Goal: Task Accomplishment & Management: Use online tool/utility

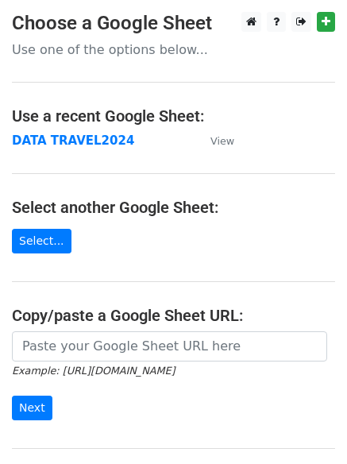
click at [102, 144] on strong "DATA TRAVEL2024" at bounding box center [73, 140] width 122 height 14
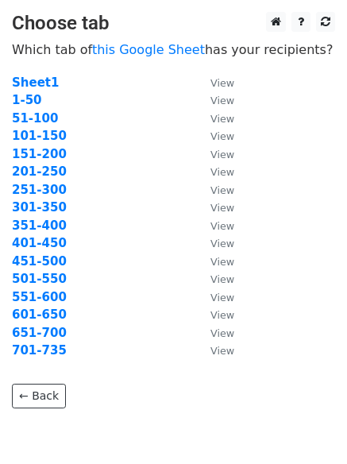
click at [20, 258] on strong "451-500" at bounding box center [39, 261] width 55 height 14
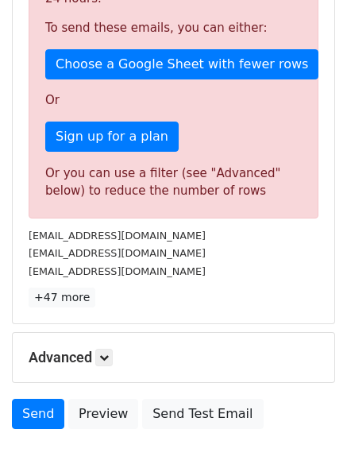
scroll to position [477, 0]
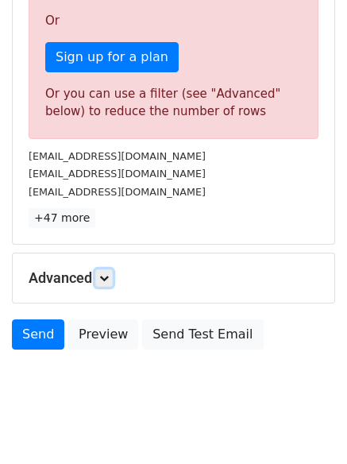
click at [109, 275] on icon at bounding box center [104, 278] width 10 height 10
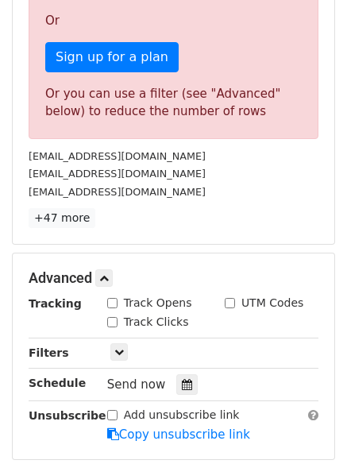
click at [182, 385] on icon at bounding box center [187, 384] width 10 height 11
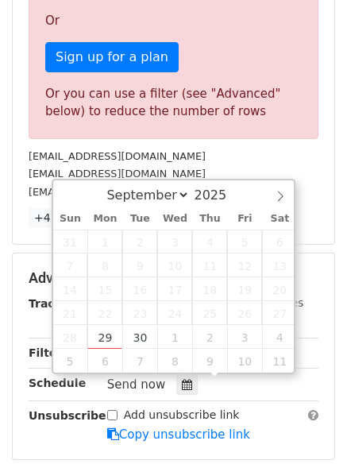
click at [183, 195] on select "September October November December" at bounding box center [144, 195] width 91 height 17
select select "9"
click at [110, 187] on select "September October November December" at bounding box center [144, 195] width 91 height 17
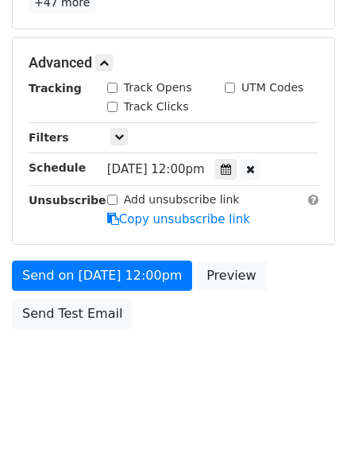
scroll to position [348, 0]
click at [196, 201] on form "Variables Copy/paste... {{Column A}} {{Column B}} {{Column C}} {{Column D}} {{C…" at bounding box center [173, 37] width 323 height 599
click at [231, 168] on icon at bounding box center [226, 169] width 10 height 11
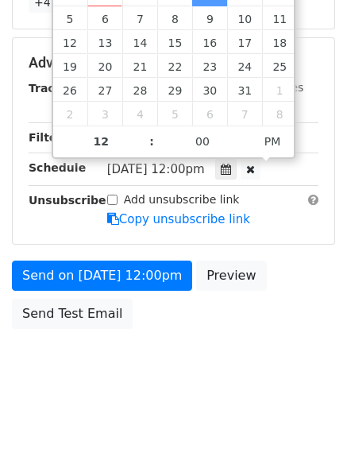
type input "2025-10-02 11:00"
type input "11"
click at [142, 151] on span at bounding box center [143, 149] width 11 height 16
type input "2025-10-02 10:00"
type input "10"
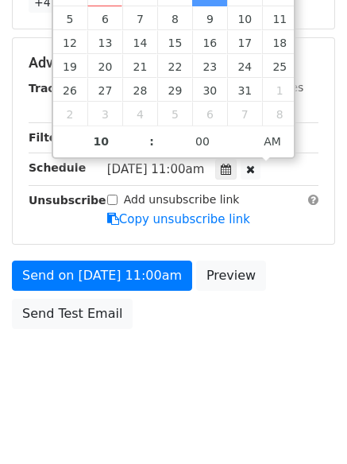
click at [142, 151] on span at bounding box center [143, 149] width 11 height 16
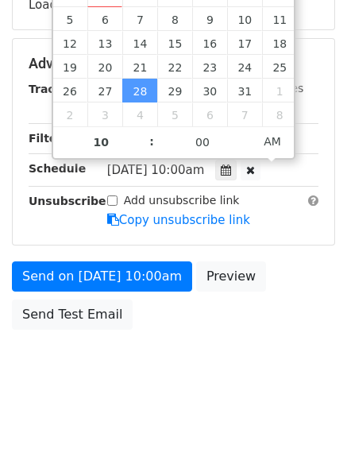
type input "2025-10-28 09:00"
type input "09"
click at [142, 151] on span at bounding box center [143, 150] width 11 height 16
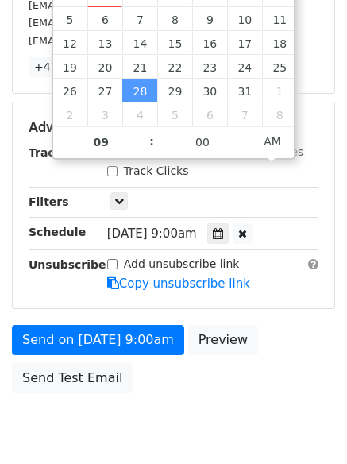
scroll to position [204, 0]
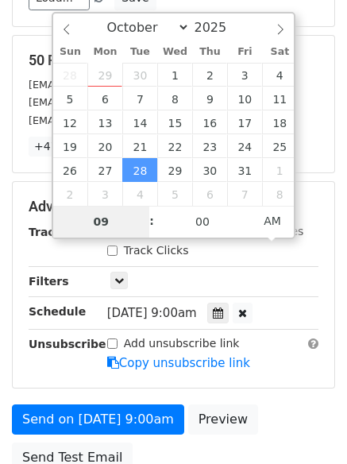
type input "2025-10-02 09:00"
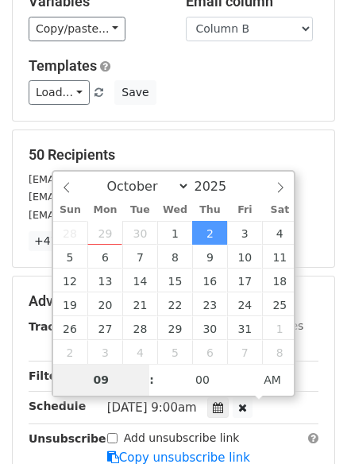
scroll to position [189, 0]
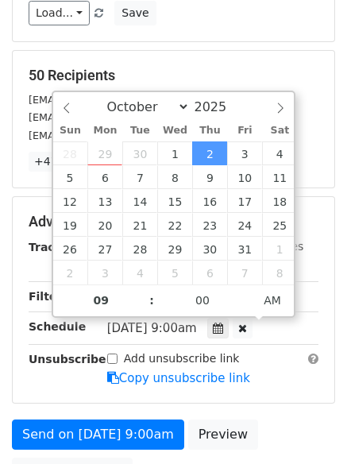
click at [299, 374] on div "Add unsubscribe link Copy unsubscribe link" at bounding box center [212, 368] width 235 height 37
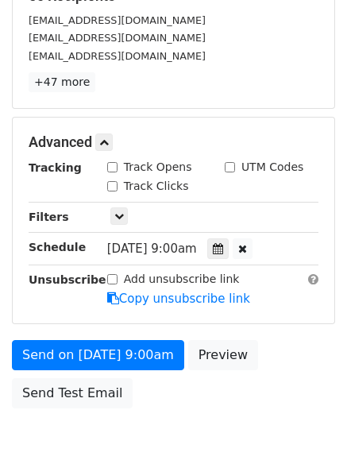
scroll to position [348, 0]
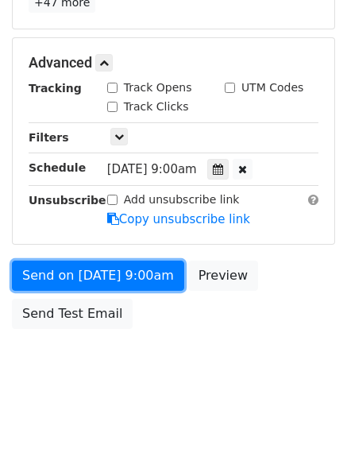
click at [141, 277] on link "Send on Oct 2 at 9:00am" at bounding box center [98, 275] width 172 height 30
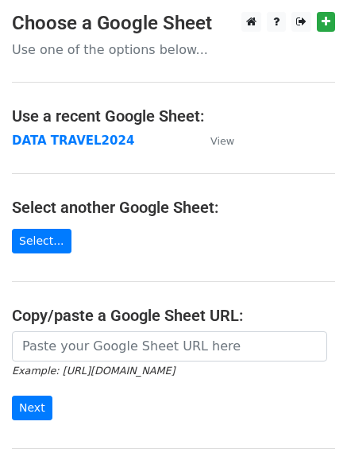
click at [70, 142] on strong "DATA TRAVEL2024" at bounding box center [73, 140] width 122 height 14
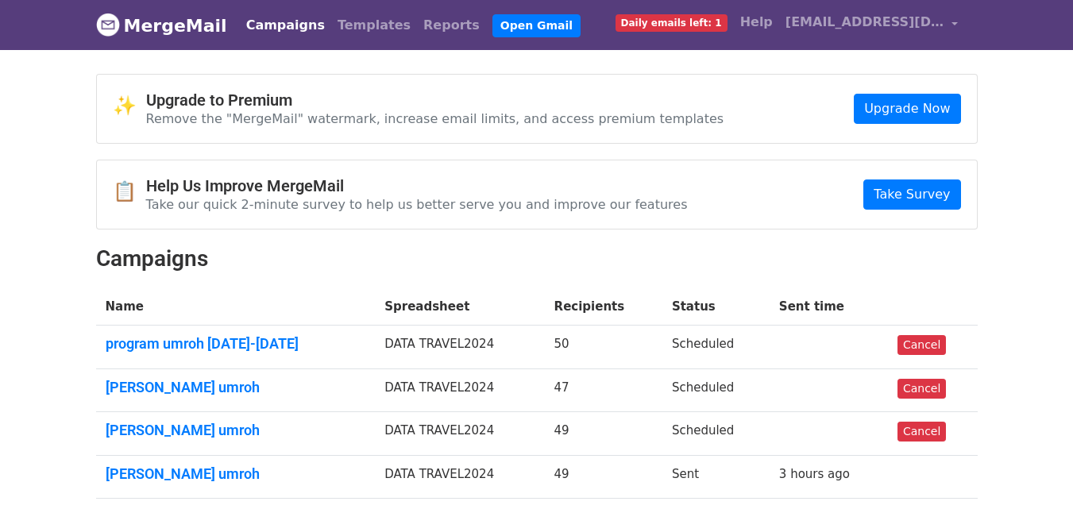
click at [162, 342] on link "program umroh 2025-2026" at bounding box center [236, 343] width 260 height 17
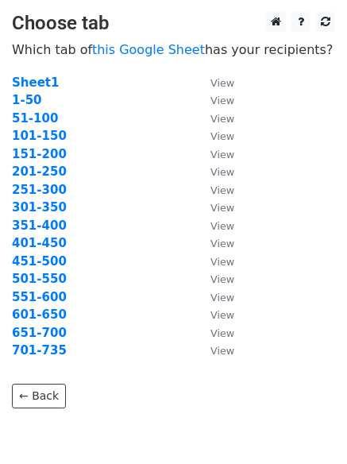
click at [33, 277] on strong "501-550" at bounding box center [39, 279] width 55 height 14
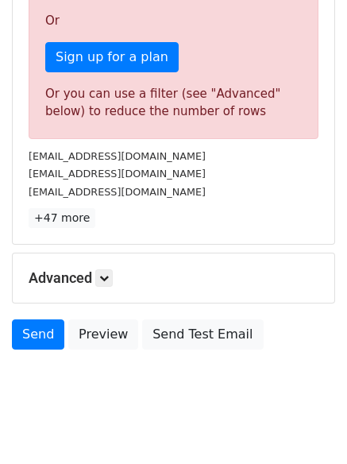
scroll to position [497, 0]
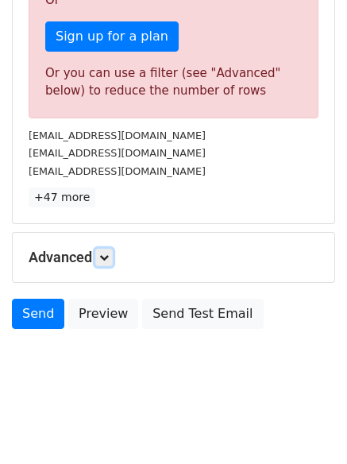
click at [105, 261] on icon at bounding box center [104, 258] width 10 height 10
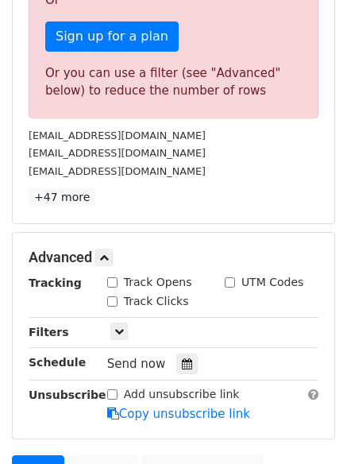
click at [182, 361] on icon at bounding box center [187, 363] width 10 height 11
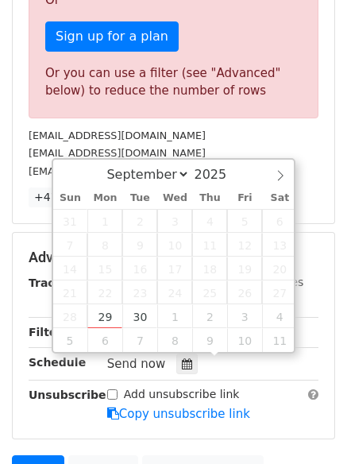
click at [179, 171] on select "September October November December" at bounding box center [144, 174] width 91 height 17
select select "9"
click at [110, 166] on select "September October November December" at bounding box center [144, 174] width 91 height 17
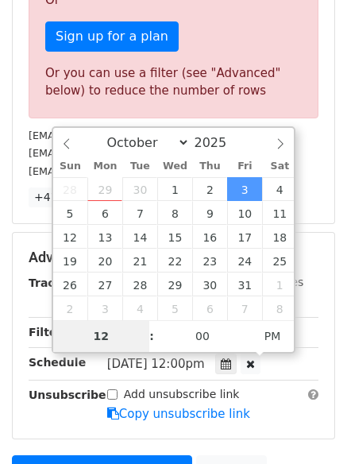
scroll to position [393, 0]
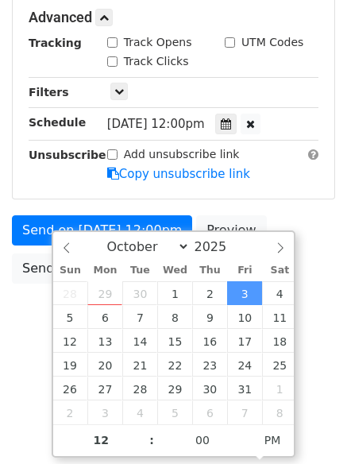
click at [222, 120] on icon at bounding box center [226, 123] width 10 height 11
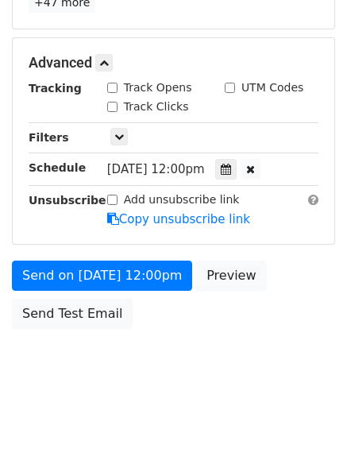
scroll to position [348, 0]
click at [226, 166] on icon at bounding box center [226, 169] width 10 height 11
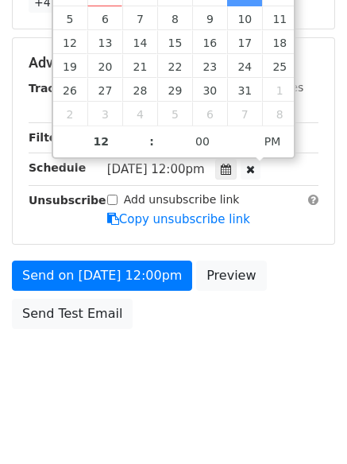
type input "2025-10-03 11:00"
type input "11"
click at [141, 147] on span at bounding box center [143, 149] width 11 height 16
type input "2025-10-03 10:00"
type input "10"
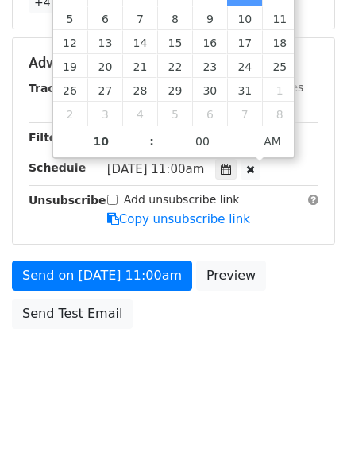
click at [141, 147] on span at bounding box center [143, 149] width 11 height 16
type input "2025-10-03 09:00"
type input "09"
click at [144, 148] on span at bounding box center [143, 149] width 11 height 16
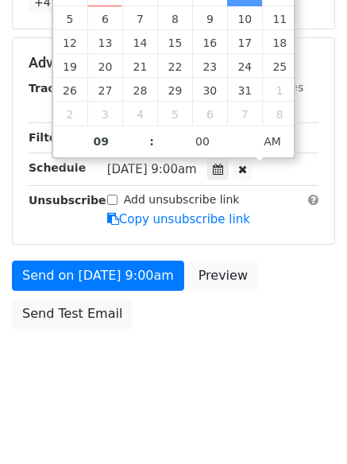
type input "2025-10-03 09:05"
type input "05"
click at [249, 133] on span at bounding box center [245, 133] width 11 height 16
type input "2025-10-03 09:10"
type input "10"
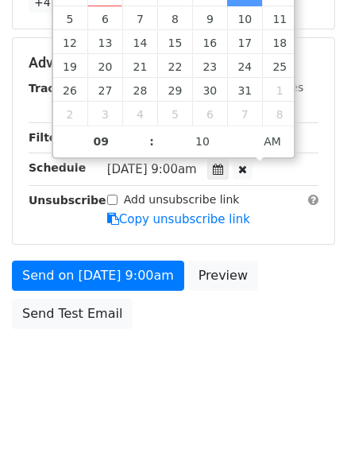
click at [249, 132] on span at bounding box center [245, 133] width 11 height 16
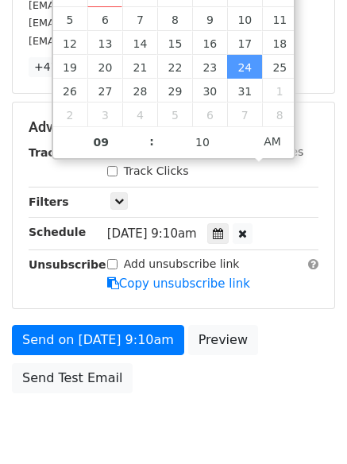
type input "2025-10-24 09:15"
type input "15"
click at [245, 134] on span at bounding box center [245, 134] width 11 height 16
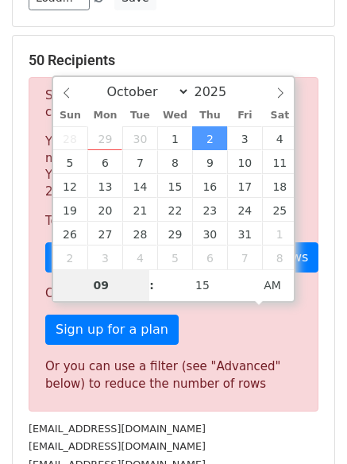
type input "2025-10-03 09:15"
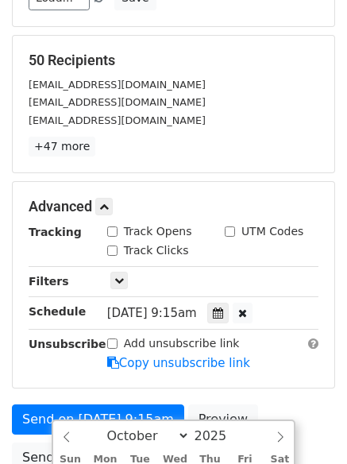
scroll to position [0, 0]
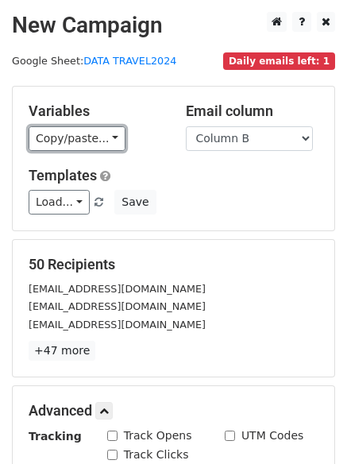
click at [99, 137] on link "Copy/paste..." at bounding box center [77, 138] width 97 height 25
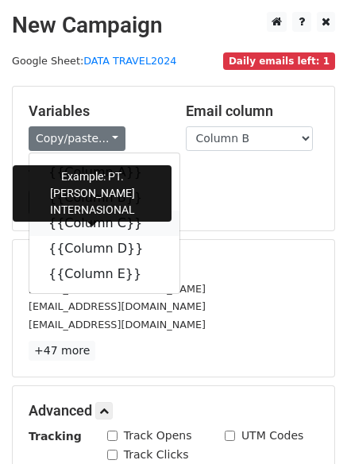
click at [85, 218] on link "{{Column C}}" at bounding box center [104, 222] width 150 height 25
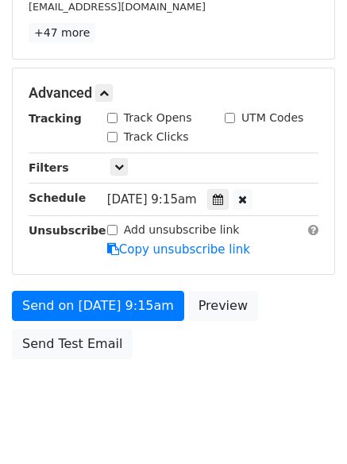
scroll to position [268, 0]
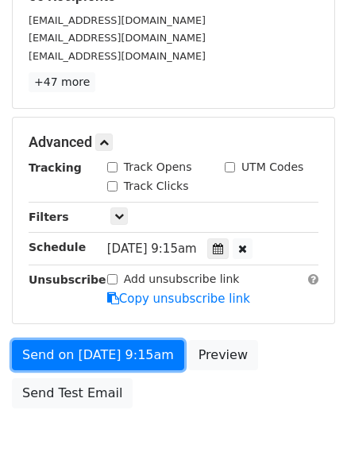
click at [137, 353] on link "Send on Oct 3 at 9:15am" at bounding box center [98, 355] width 172 height 30
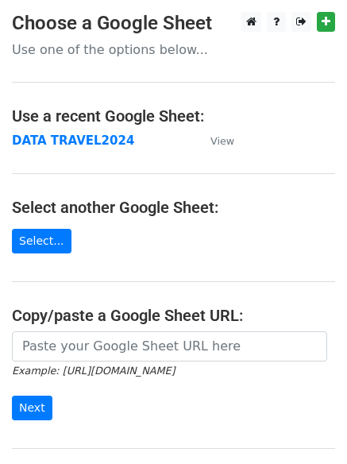
click at [26, 142] on strong "DATA TRAVEL2024" at bounding box center [73, 140] width 122 height 14
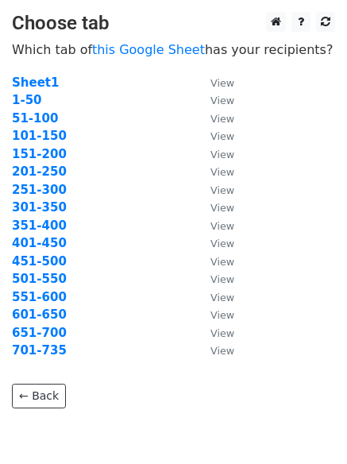
click at [33, 294] on strong "551-600" at bounding box center [39, 297] width 55 height 14
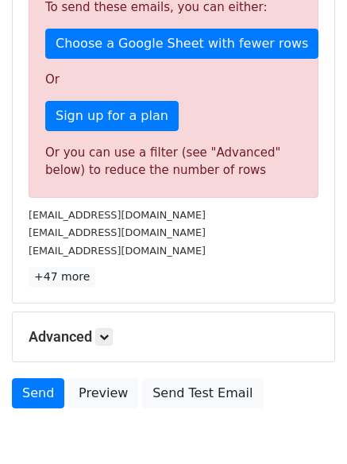
scroll to position [497, 0]
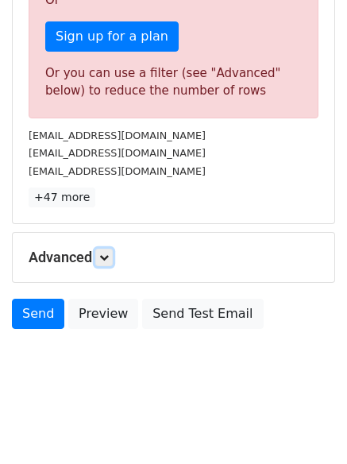
click at [106, 259] on icon at bounding box center [104, 258] width 10 height 10
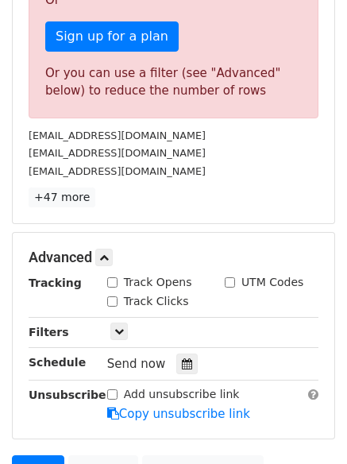
click at [182, 365] on icon at bounding box center [187, 363] width 10 height 11
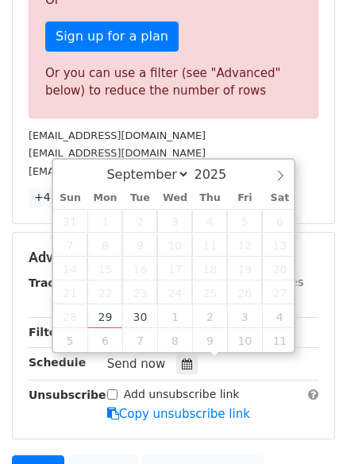
click at [183, 175] on select "September October November December" at bounding box center [144, 174] width 91 height 17
select select "9"
click at [110, 166] on select "September October November December" at bounding box center [144, 174] width 91 height 17
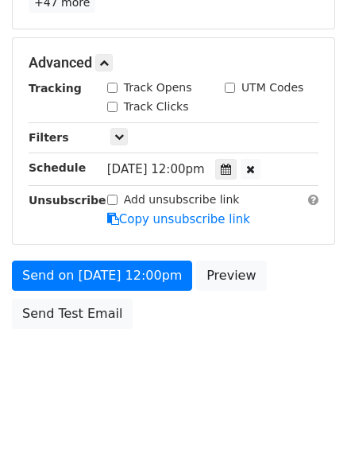
scroll to position [348, 0]
click at [237, 206] on form "Variables Copy/paste... {{Column A}} {{Column B}} {{Column C}} {{Column D}} {{C…" at bounding box center [173, 37] width 323 height 599
click at [228, 168] on icon at bounding box center [226, 169] width 10 height 11
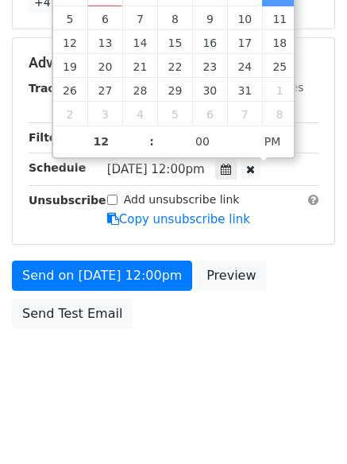
type input "[DATE] 11:00"
type input "11"
click at [139, 148] on span at bounding box center [143, 149] width 11 height 16
type input "[DATE] 10:00"
type input "10"
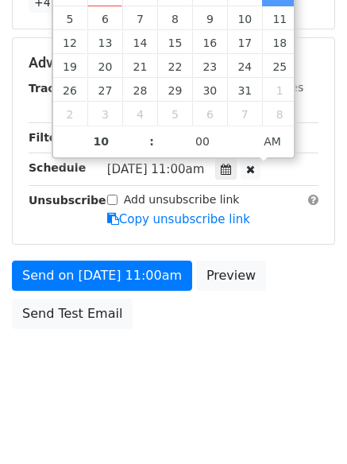
click at [145, 144] on span at bounding box center [143, 149] width 11 height 16
type input "[DATE] 09:00"
type input "09"
click at [145, 144] on span at bounding box center [143, 149] width 11 height 16
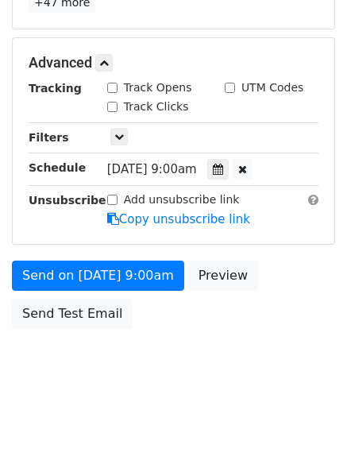
click at [245, 196] on div "Add unsubscribe link Copy unsubscribe link" at bounding box center [212, 209] width 235 height 37
click at [222, 167] on icon at bounding box center [218, 169] width 10 height 11
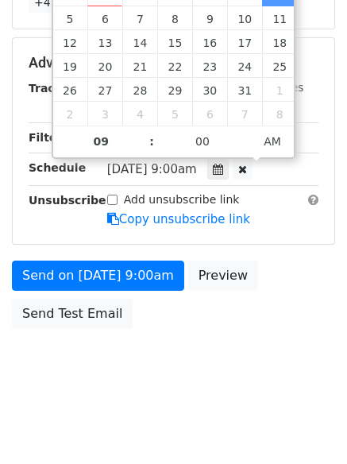
type input "[DATE] 09:05"
type input "05"
click at [246, 136] on span at bounding box center [245, 133] width 11 height 16
type input "[DATE] 09:10"
type input "10"
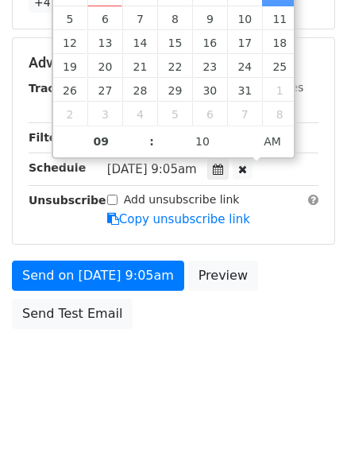
click at [246, 136] on div "September October November [DATE] Sun Mon Tue Wed Thu Fri Sat 28 29 30 1 2 3 4 …" at bounding box center [174, 45] width 245 height 227
type input "[DATE] 09:15"
type input "15"
click at [244, 134] on span at bounding box center [245, 133] width 11 height 16
type input "[DATE] 09:20"
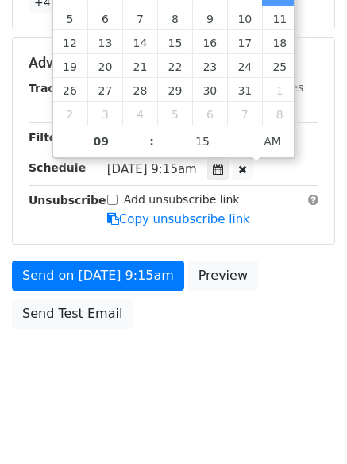
type input "20"
click at [244, 134] on span at bounding box center [245, 133] width 11 height 16
type input "[DATE] 09:25"
type input "25"
click at [243, 130] on span at bounding box center [245, 133] width 11 height 16
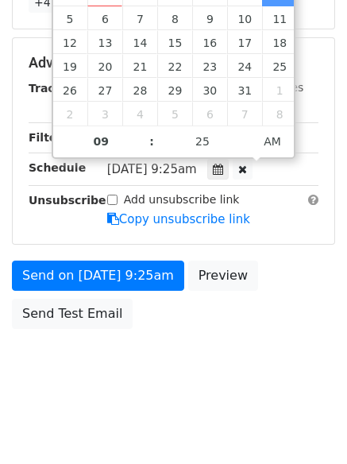
type input "2025-10-04 09:30"
type input "30"
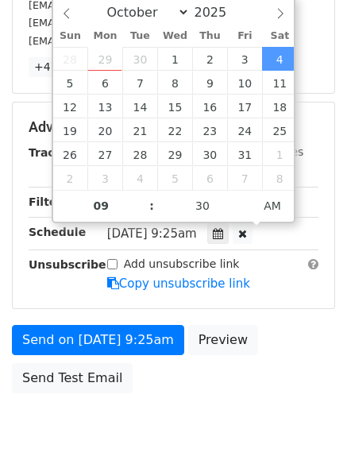
click at [243, 130] on div "September October November December 2025 Sun Mon Tue Wed Thu Fri Sat 28 29 30 1…" at bounding box center [174, 109] width 245 height 227
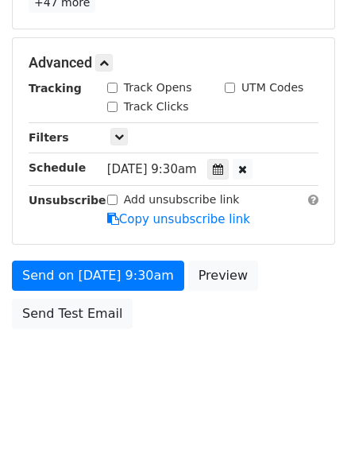
click at [171, 333] on div "Send on Oct 4 at 9:30am Preview Send Test Email" at bounding box center [173, 298] width 347 height 76
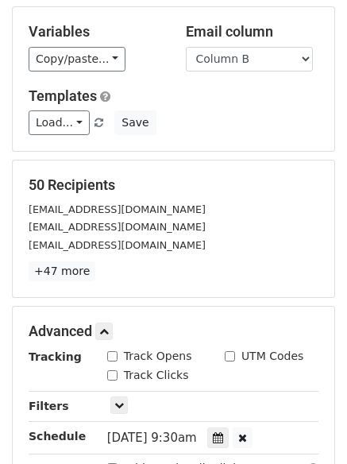
scroll to position [0, 0]
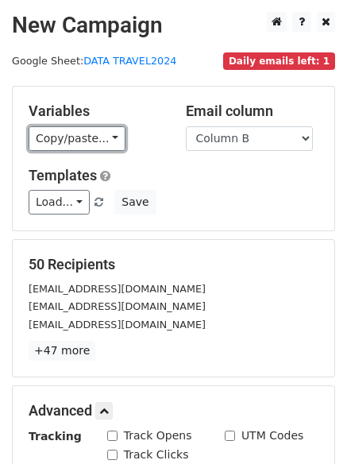
click at [89, 138] on link "Copy/paste..." at bounding box center [77, 138] width 97 height 25
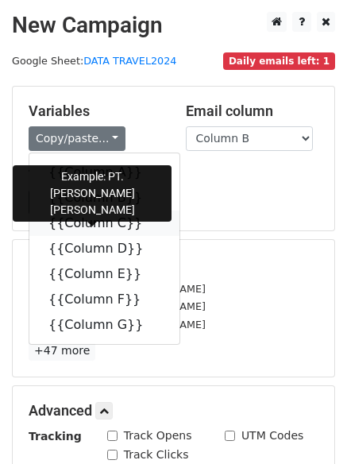
click at [89, 220] on link "{{Column C}}" at bounding box center [104, 222] width 150 height 25
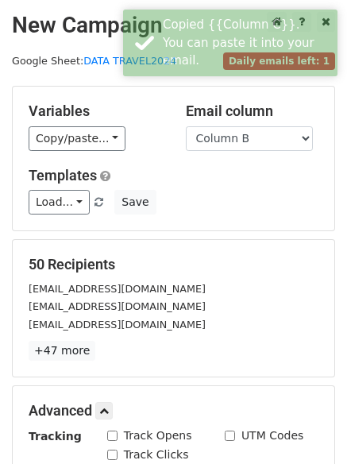
click at [303, 295] on div "ARMINASARIMADANI@GMAIL.COM" at bounding box center [174, 289] width 314 height 18
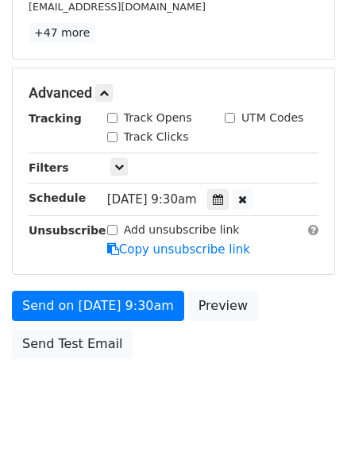
scroll to position [348, 0]
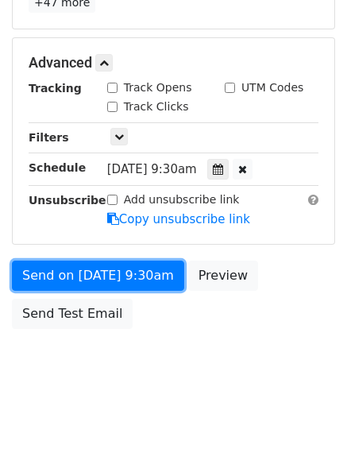
click at [82, 276] on link "Send on Oct 4 at 9:30am" at bounding box center [98, 275] width 172 height 30
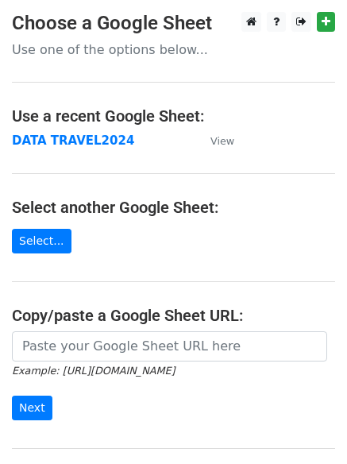
click at [58, 137] on strong "DATA TRAVEL2024" at bounding box center [73, 140] width 122 height 14
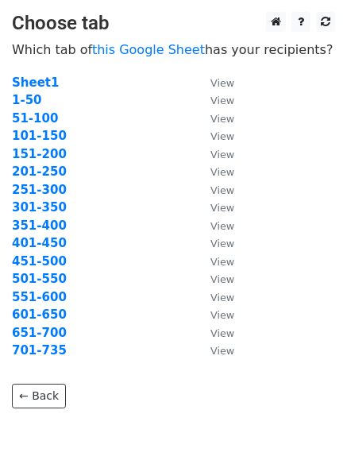
click at [32, 311] on strong "601-650" at bounding box center [39, 314] width 55 height 14
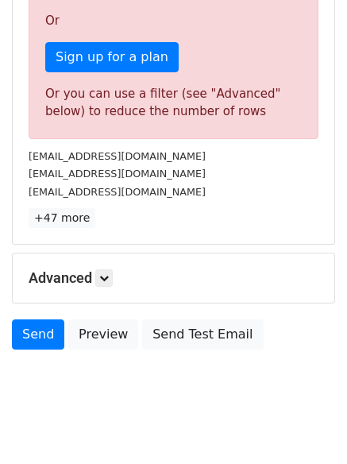
scroll to position [497, 0]
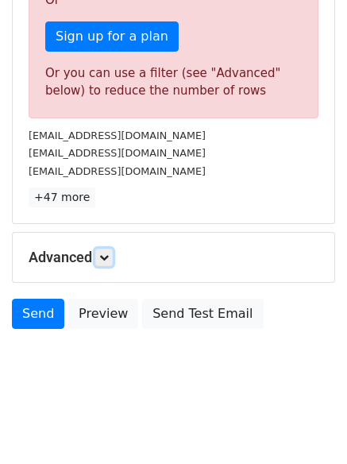
click at [112, 260] on link at bounding box center [103, 257] width 17 height 17
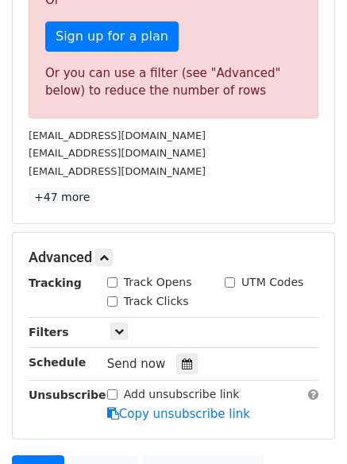
click at [182, 363] on icon at bounding box center [187, 363] width 10 height 11
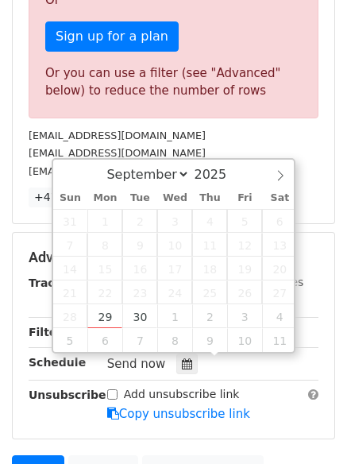
click at [186, 172] on select "September October November December" at bounding box center [144, 174] width 91 height 17
select select "9"
click at [110, 166] on select "September October November December" at bounding box center [144, 174] width 91 height 17
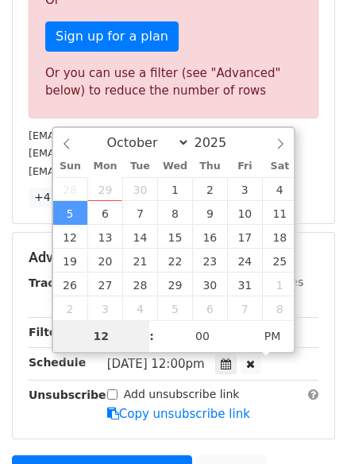
scroll to position [393, 0]
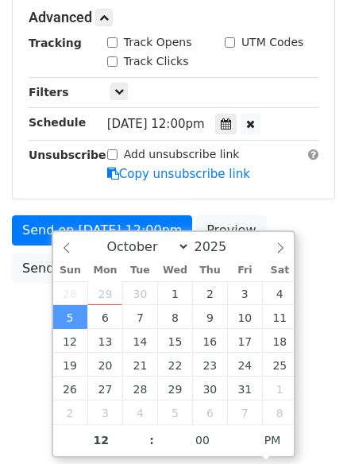
click at [228, 124] on icon at bounding box center [226, 123] width 10 height 11
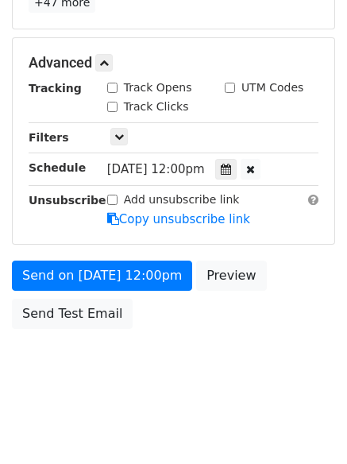
scroll to position [348, 0]
click at [231, 173] on icon at bounding box center [226, 169] width 10 height 11
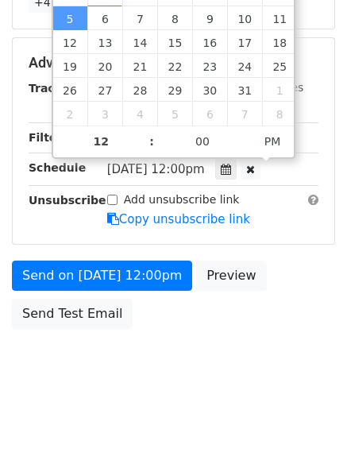
type input "[DATE] 11:00"
type input "11"
click at [139, 150] on span at bounding box center [143, 149] width 11 height 16
type input "[DATE] 10:00"
type input "10"
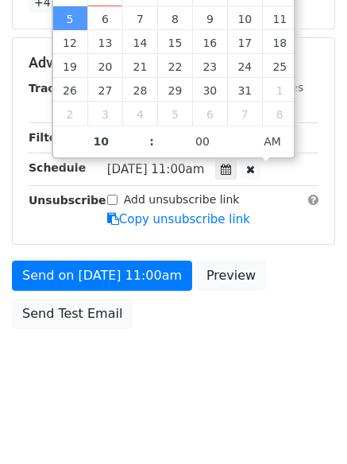
click at [145, 146] on span at bounding box center [143, 149] width 11 height 16
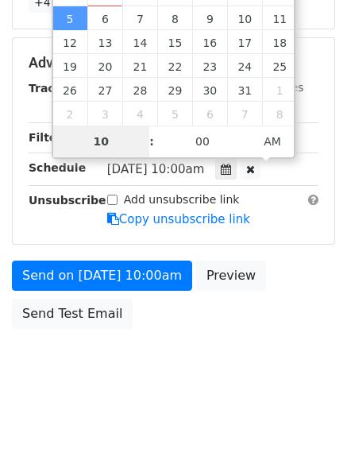
scroll to position [284, 0]
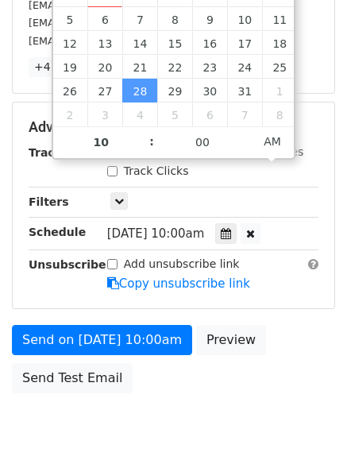
type input "[DATE] 09:00"
type input "09"
click at [145, 146] on span at bounding box center [143, 150] width 11 height 16
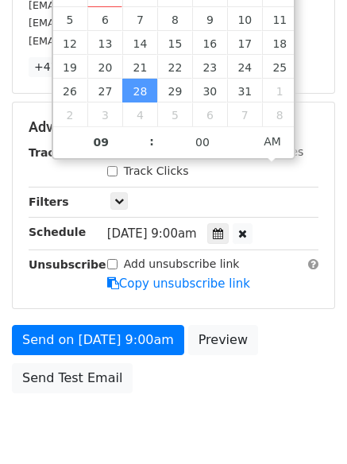
type input "[DATE] 09:05"
type input "05"
click at [242, 130] on span at bounding box center [245, 134] width 11 height 16
type input "[DATE] 09:10"
type input "10"
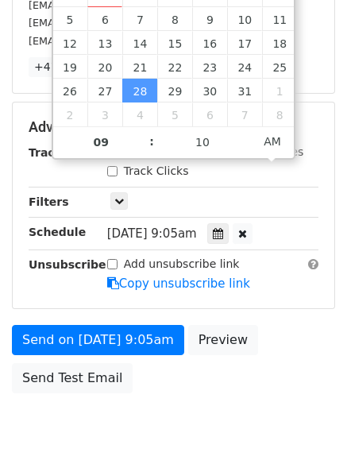
click at [242, 130] on span at bounding box center [245, 134] width 11 height 16
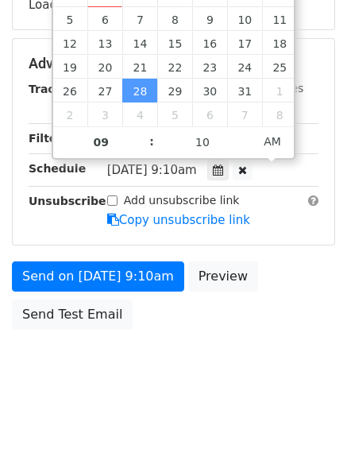
type input "[DATE] 09:15"
type input "15"
click at [242, 130] on span at bounding box center [245, 134] width 11 height 16
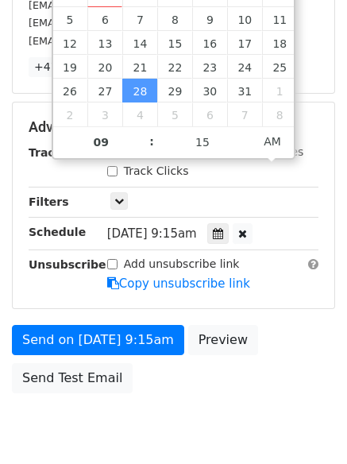
type input "[DATE] 09:20"
type input "20"
click at [242, 130] on span at bounding box center [245, 134] width 11 height 16
type input "[DATE] 09:25"
type input "25"
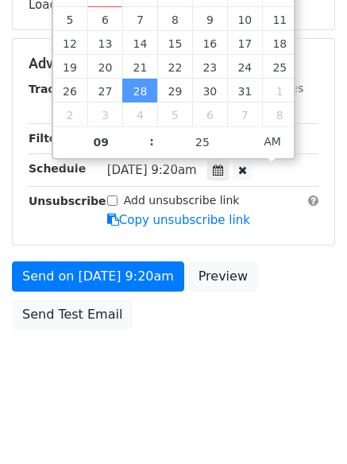
click at [242, 130] on span at bounding box center [245, 134] width 11 height 16
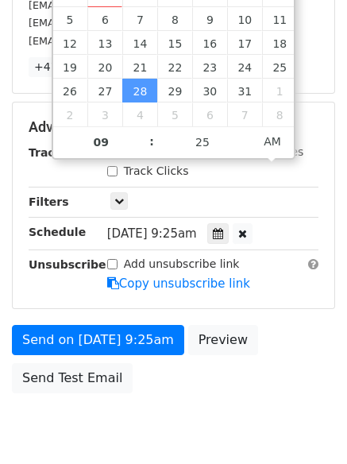
click at [242, 130] on span at bounding box center [245, 134] width 11 height 16
type input "[DATE] 09:30"
type input "30"
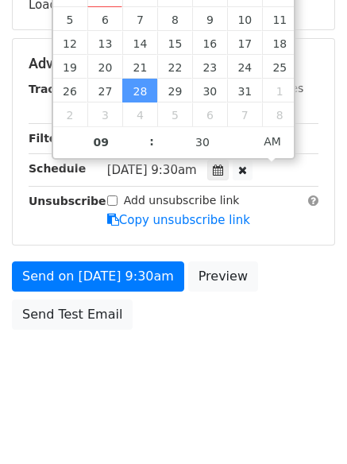
type input "[DATE] 09:35"
type input "35"
click at [242, 130] on span at bounding box center [245, 134] width 11 height 16
type input "[DATE] 09:40"
type input "40"
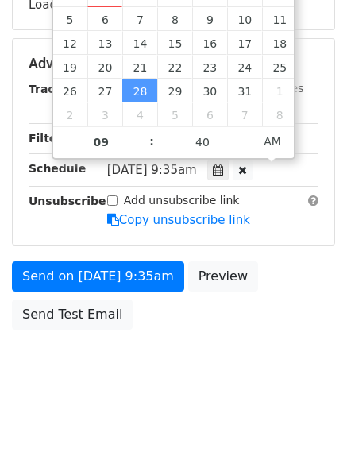
click at [242, 130] on span at bounding box center [245, 134] width 11 height 16
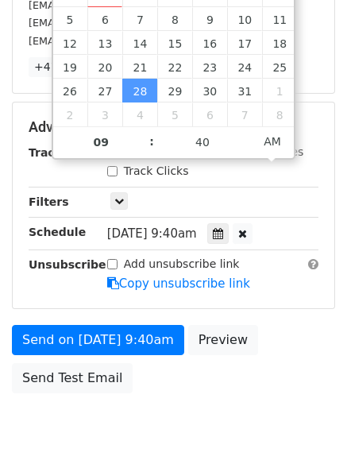
type input "[DATE] 09:45"
type input "45"
click at [242, 130] on span at bounding box center [245, 134] width 11 height 16
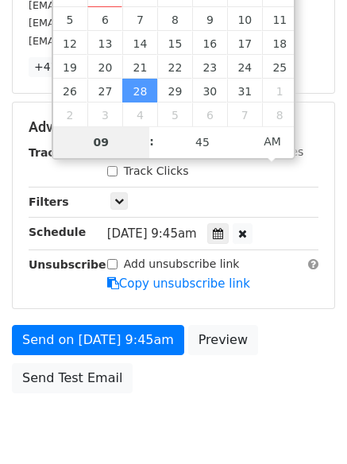
type input "[DATE] 09:45"
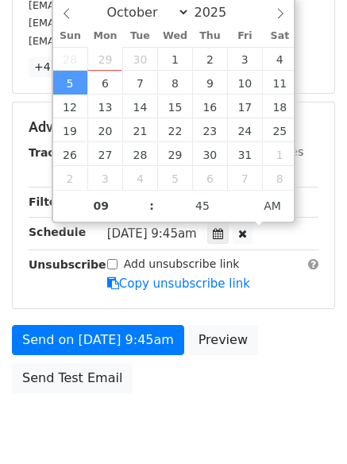
click at [206, 384] on div "Send on [DATE] 9:45am Preview Send Test Email" at bounding box center [173, 363] width 347 height 76
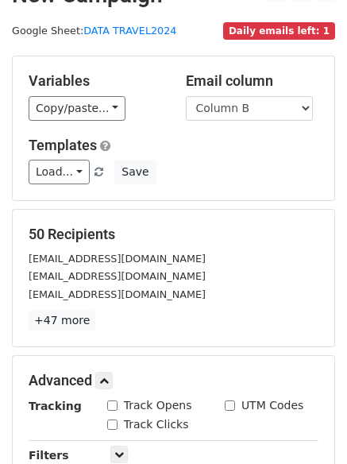
scroll to position [0, 0]
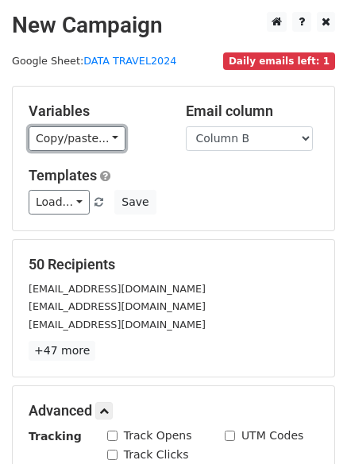
click at [95, 137] on link "Copy/paste..." at bounding box center [77, 138] width 97 height 25
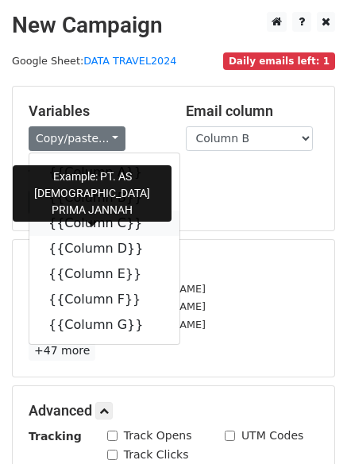
click at [85, 227] on link "{{Column C}}" at bounding box center [104, 222] width 150 height 25
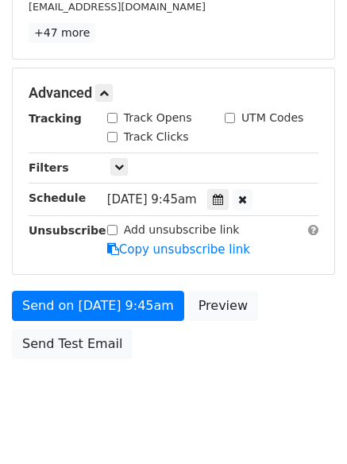
scroll to position [348, 0]
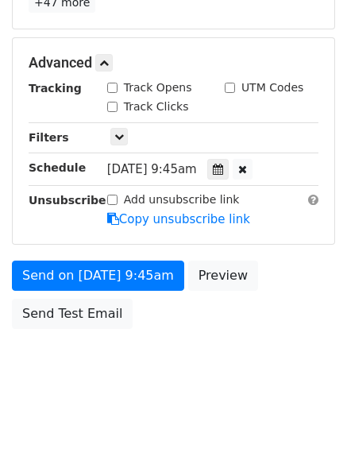
click at [35, 361] on body "New Campaign Daily emails left: 1 Google Sheet: DATA TRAVEL2024 Variables Copy/…" at bounding box center [173, 32] width 347 height 736
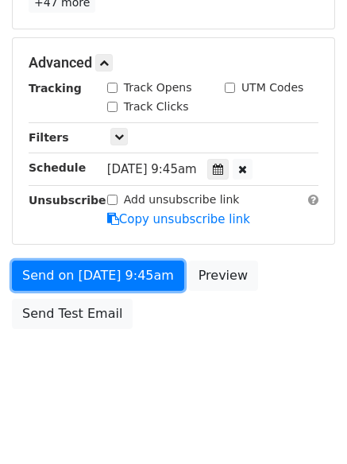
click at [85, 272] on link "Send on [DATE] 9:45am" at bounding box center [98, 275] width 172 height 30
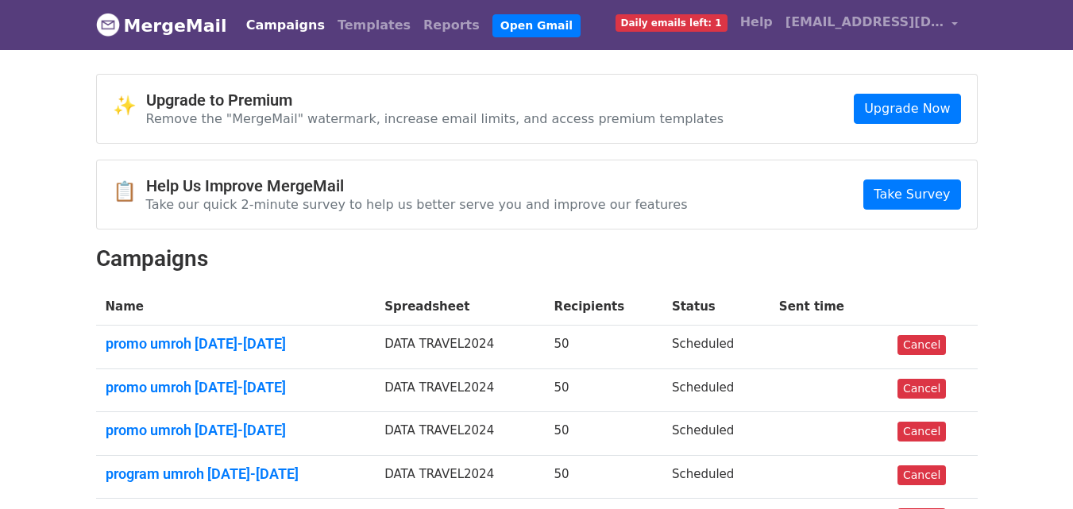
click at [145, 349] on link "promo umroh 2025-2026" at bounding box center [236, 343] width 260 height 17
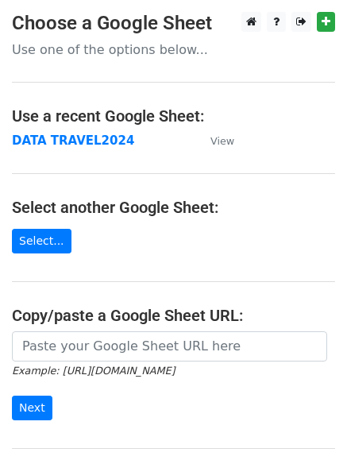
click at [64, 137] on strong "DATA TRAVEL2024" at bounding box center [73, 140] width 122 height 14
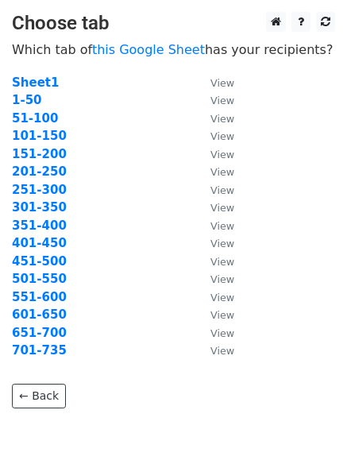
click at [36, 332] on strong "651-700" at bounding box center [39, 333] width 55 height 14
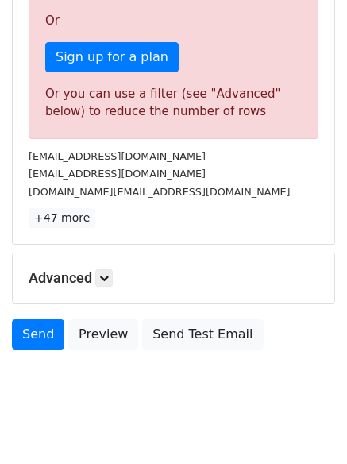
scroll to position [497, 0]
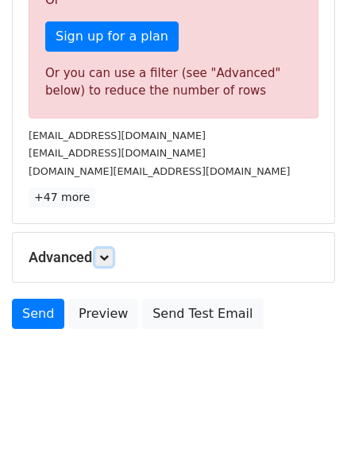
click at [105, 257] on icon at bounding box center [104, 258] width 10 height 10
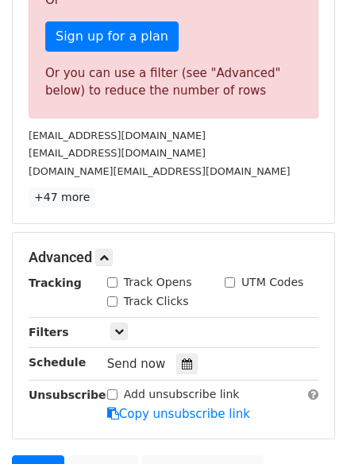
click at [182, 368] on icon at bounding box center [187, 363] width 10 height 11
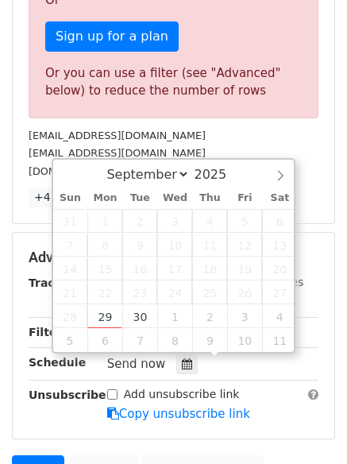
click at [183, 174] on select "September October November December" at bounding box center [144, 174] width 91 height 17
select select "9"
click at [110, 166] on select "September October November December" at bounding box center [144, 174] width 91 height 17
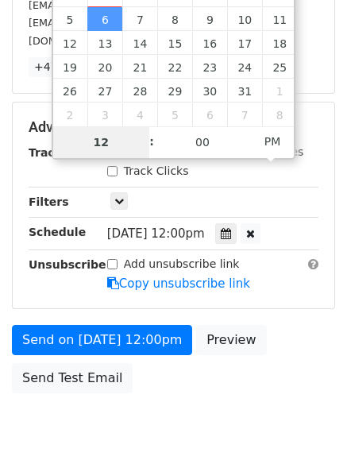
scroll to position [348, 0]
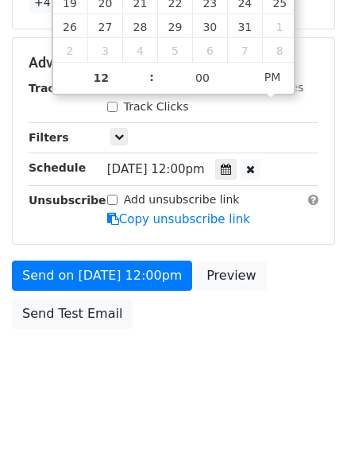
type input "[DATE] 11:00"
type input "11"
click at [143, 86] on span at bounding box center [143, 86] width 11 height 16
type input "[DATE] 10:00"
type input "10"
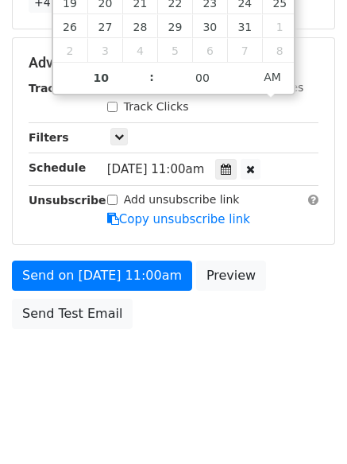
click at [143, 83] on span at bounding box center [143, 86] width 11 height 16
type input "[DATE] 09:00"
type input "09"
click at [141, 85] on span at bounding box center [143, 86] width 11 height 16
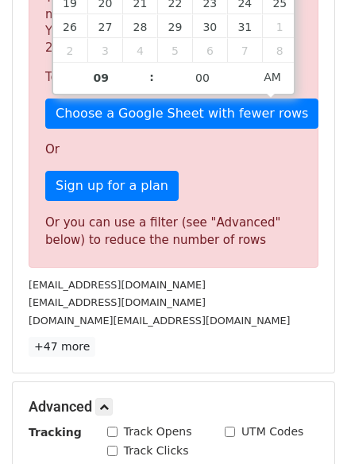
type input "[DATE] 10:00"
type input "10"
click at [145, 66] on span at bounding box center [143, 70] width 11 height 16
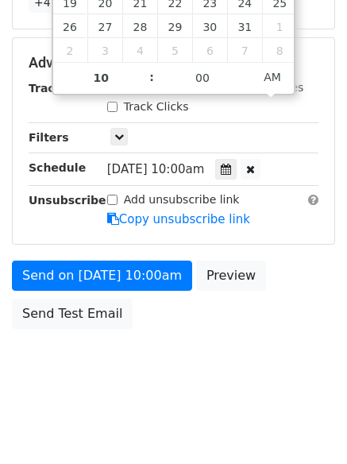
scroll to position [0, 0]
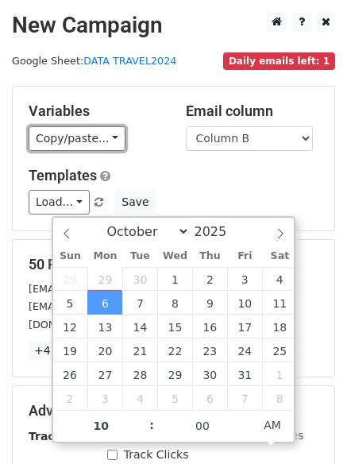
click at [82, 138] on link "Copy/paste..." at bounding box center [77, 138] width 97 height 25
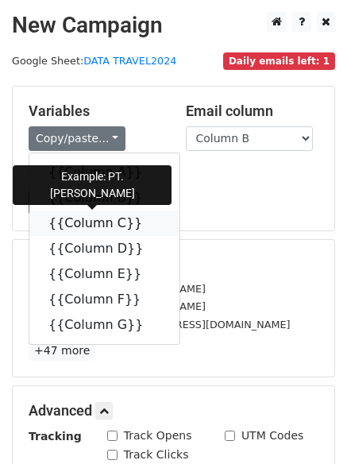
click at [85, 224] on link "{{Column C}}" at bounding box center [104, 222] width 150 height 25
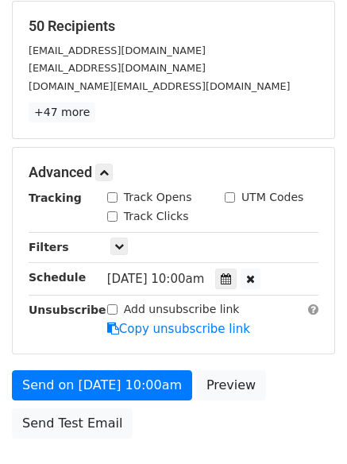
scroll to position [348, 0]
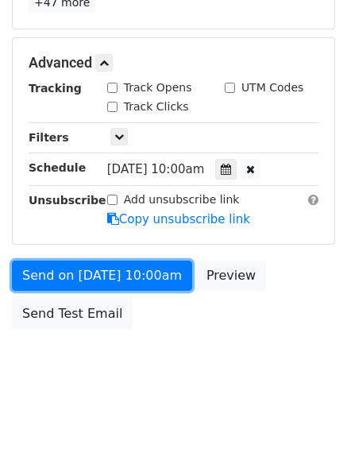
click at [122, 272] on link "Send on [DATE] 10:00am" at bounding box center [102, 275] width 180 height 30
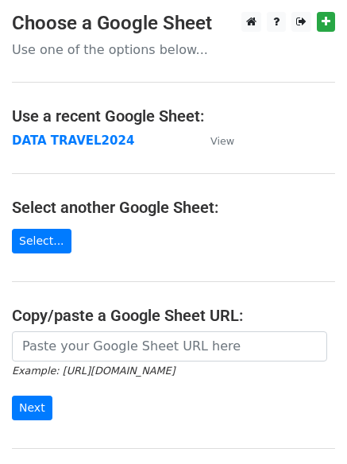
click at [80, 142] on strong "DATA TRAVEL2024" at bounding box center [73, 140] width 122 height 14
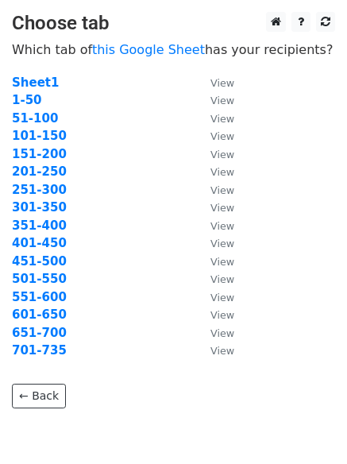
click at [32, 346] on strong "701-735" at bounding box center [39, 350] width 55 height 14
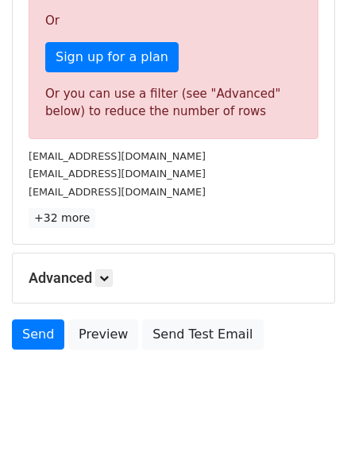
scroll to position [497, 0]
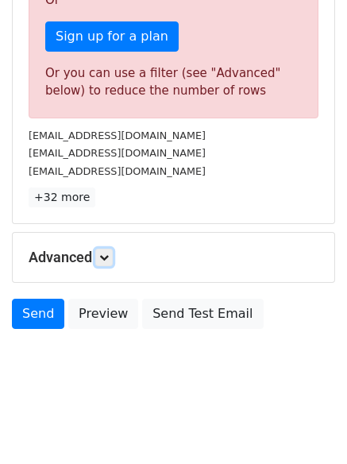
click at [105, 257] on icon at bounding box center [104, 258] width 10 height 10
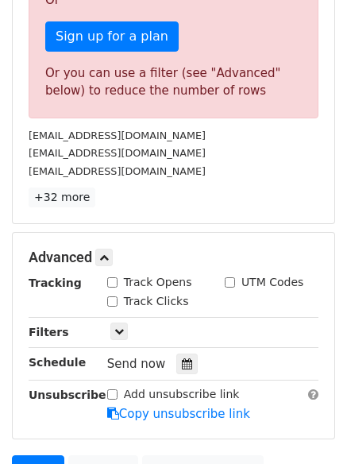
click at [182, 366] on icon at bounding box center [187, 363] width 10 height 11
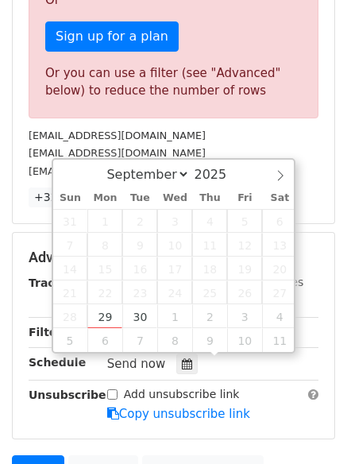
click at [181, 168] on select "September October November December" at bounding box center [144, 174] width 91 height 17
select select "9"
click at [110, 166] on select "September October November December" at bounding box center [144, 174] width 91 height 17
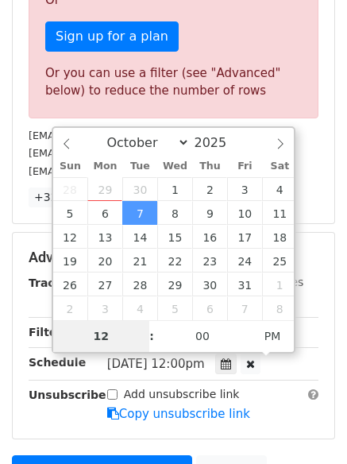
scroll to position [393, 0]
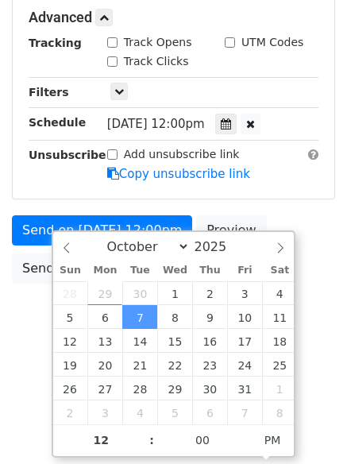
click at [225, 126] on icon at bounding box center [226, 123] width 10 height 11
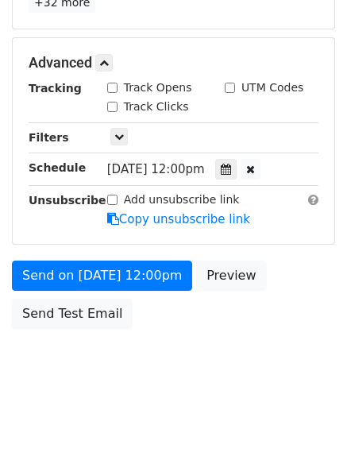
scroll to position [348, 0]
click at [231, 168] on icon at bounding box center [226, 169] width 10 height 11
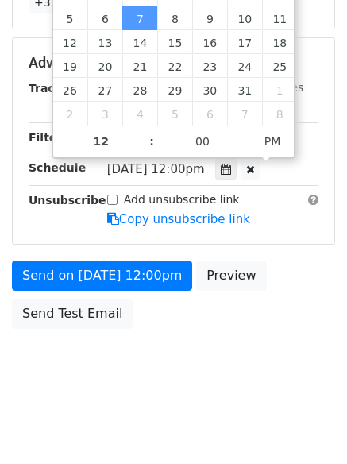
type input "[DATE] 11:00"
type input "11"
click at [145, 152] on span at bounding box center [143, 149] width 11 height 16
type input "[DATE] 10:00"
type input "10"
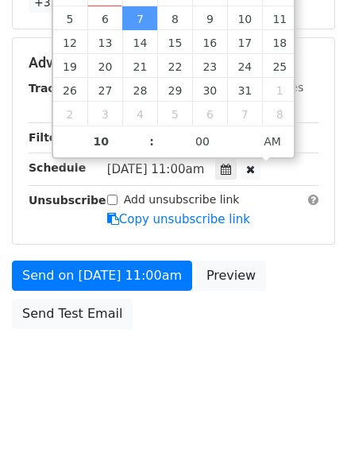
click at [144, 149] on span at bounding box center [143, 149] width 11 height 16
type input "[DATE] 10:05"
type input "05"
click at [245, 133] on span at bounding box center [245, 133] width 11 height 16
type input "[DATE] 10:10"
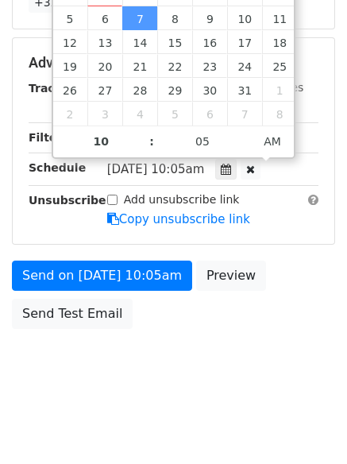
type input "10"
click at [245, 133] on span at bounding box center [245, 133] width 11 height 16
type input "[DATE] 10:15"
type input "15"
click at [245, 132] on span at bounding box center [245, 133] width 11 height 16
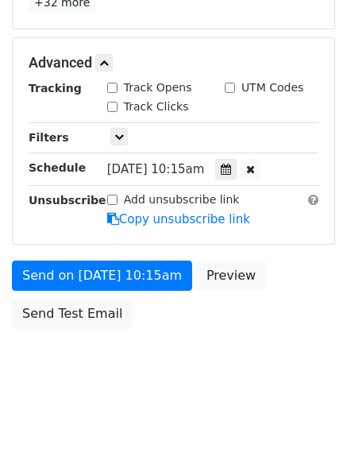
click at [133, 389] on body "New Campaign Daily emails left: 1 Google Sheet: DATA TRAVEL2024 Variables Copy/…" at bounding box center [173, 32] width 347 height 736
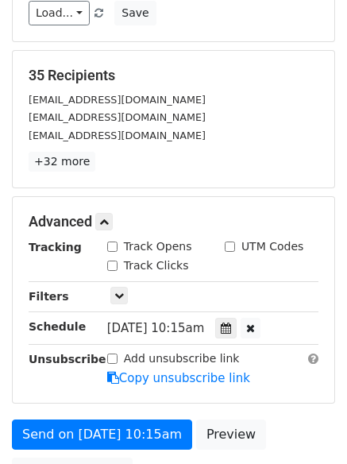
scroll to position [0, 0]
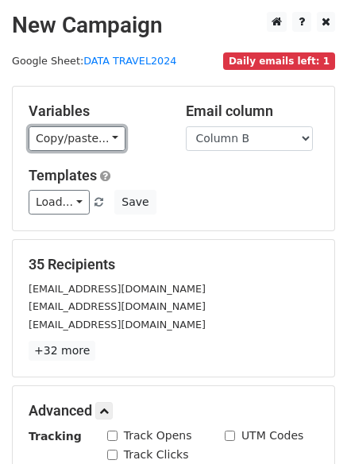
click at [37, 133] on link "Copy/paste..." at bounding box center [77, 138] width 97 height 25
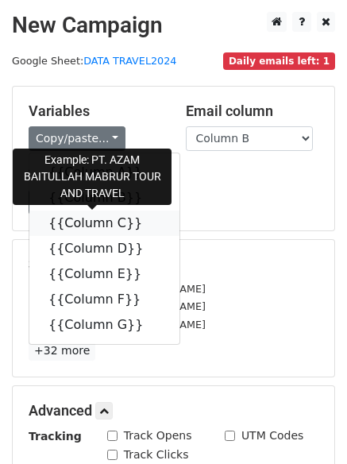
click at [62, 219] on link "{{Column C}}" at bounding box center [104, 222] width 150 height 25
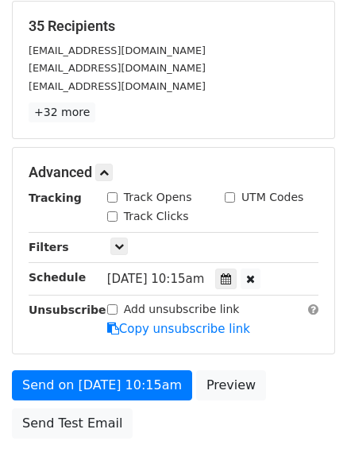
scroll to position [348, 0]
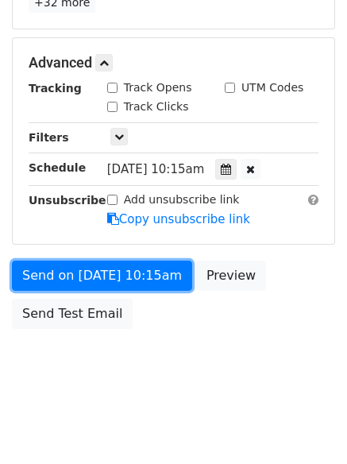
click at [124, 276] on link "Send on [DATE] 10:15am" at bounding box center [102, 275] width 180 height 30
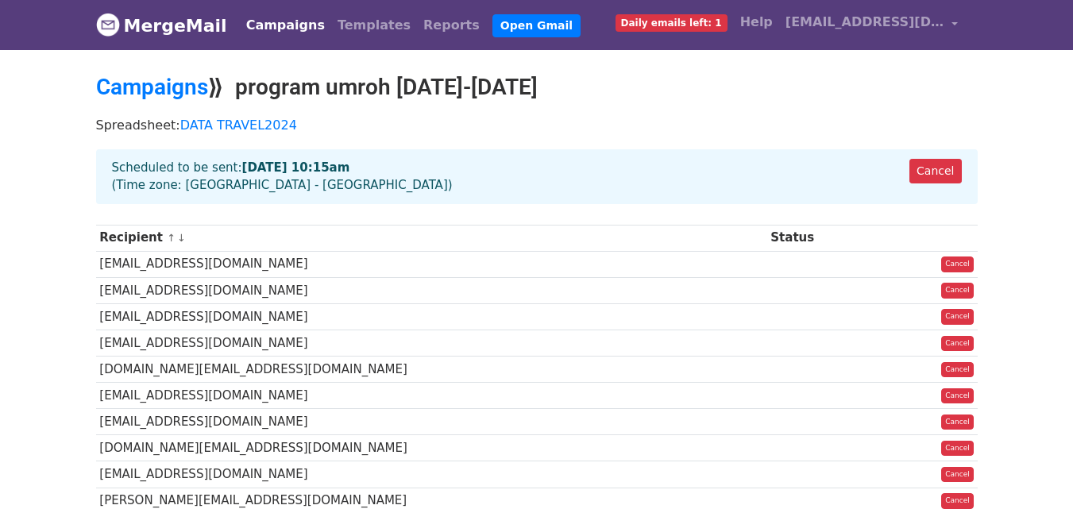
click at [151, 82] on link "Campaigns" at bounding box center [152, 87] width 112 height 26
